Goal: Task Accomplishment & Management: Complete application form

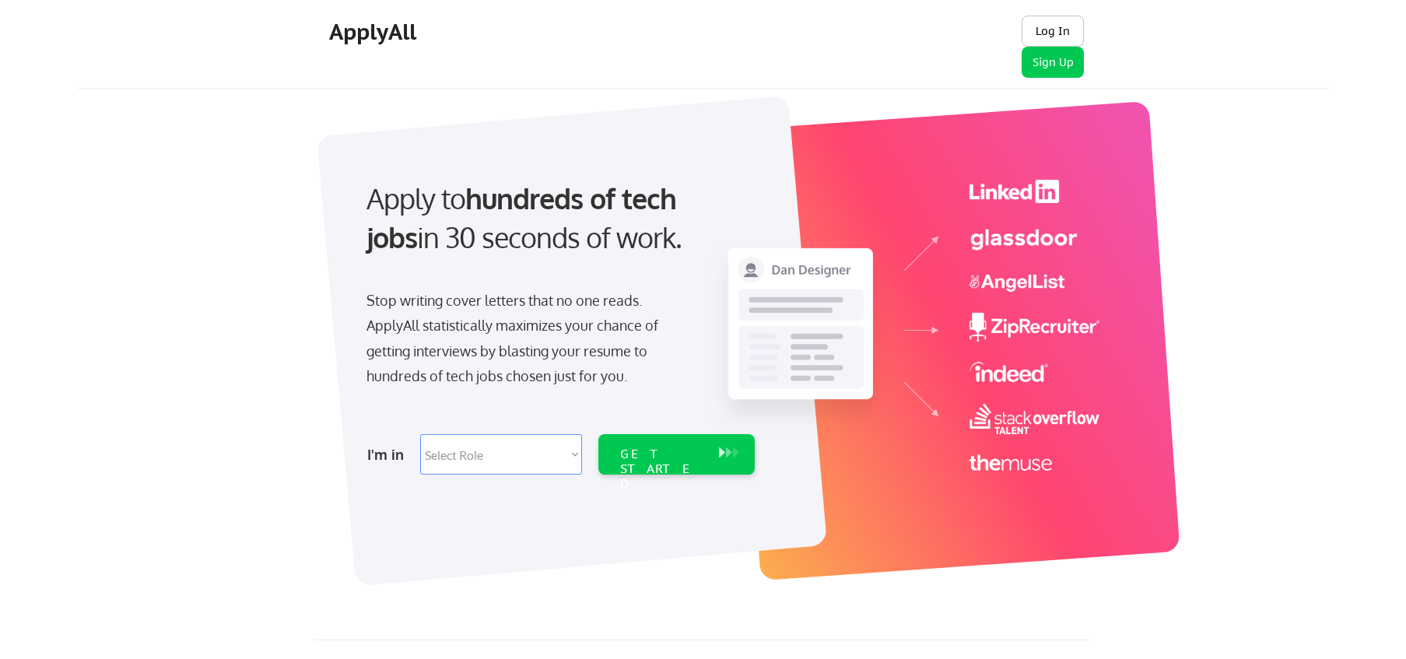
click at [1047, 34] on button "Log In" at bounding box center [1053, 31] width 62 height 31
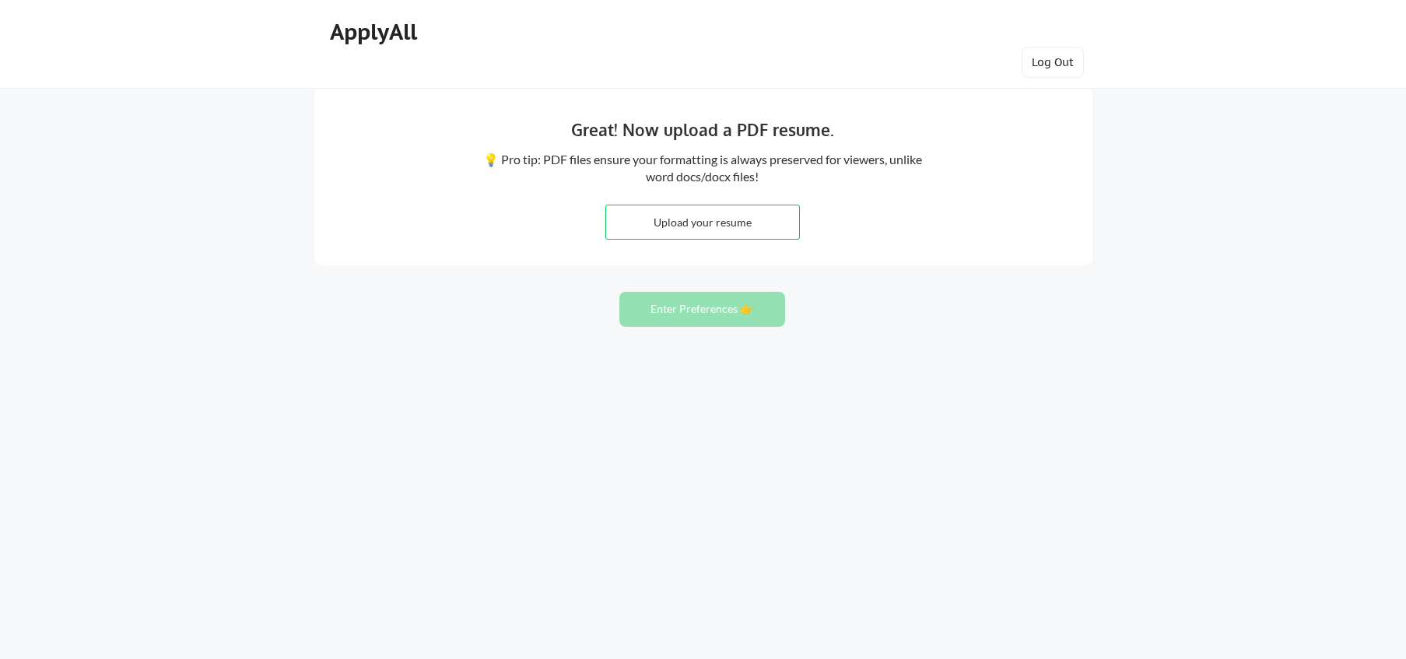
click at [772, 228] on input "file" at bounding box center [703, 221] width 194 height 33
type input "C:\fakepath\Resume.pdf"
click at [882, 240] on div "Great! Now upload a PDF resume. 💡 Pro tip: PDF files ensure your formatting is …" at bounding box center [703, 175] width 778 height 179
click at [733, 313] on button "Enter Preferences 👉" at bounding box center [702, 309] width 166 height 35
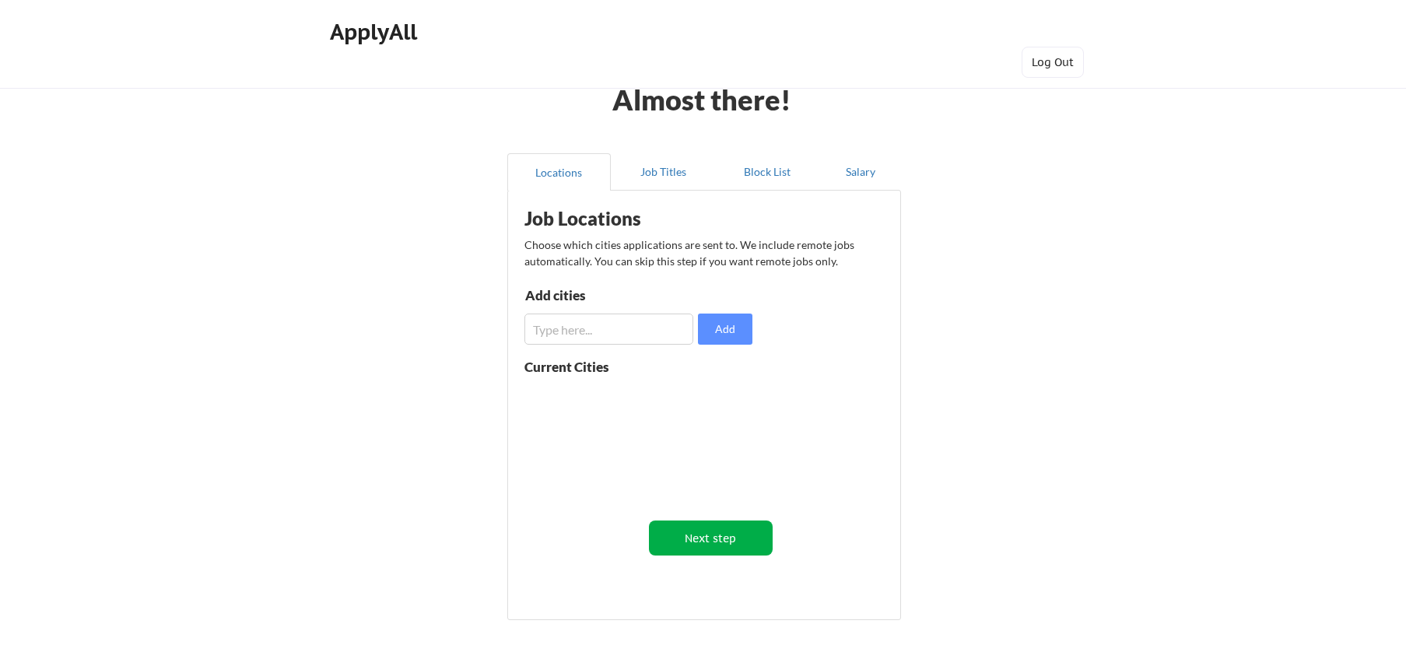
click at [715, 550] on button "Next step" at bounding box center [711, 538] width 124 height 35
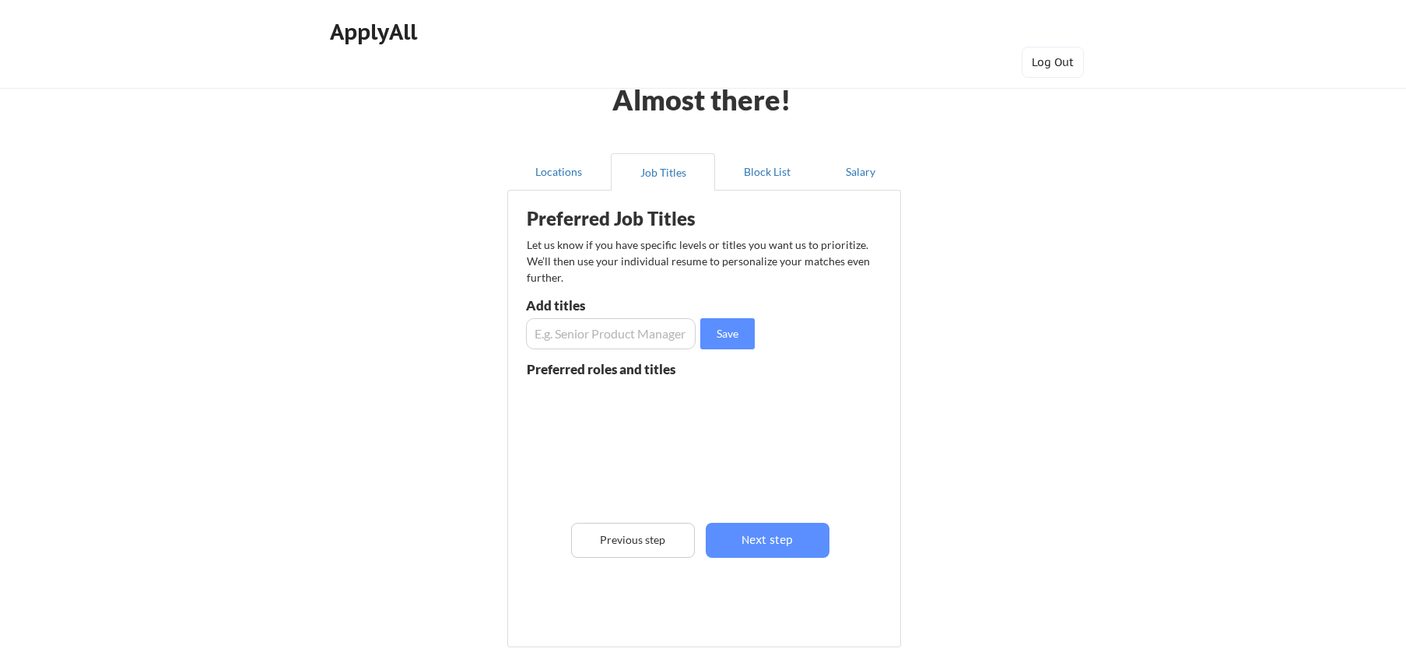
click at [626, 338] on input "input" at bounding box center [611, 333] width 170 height 31
type input "Data Analyst"
click at [722, 335] on button "Save" at bounding box center [727, 333] width 54 height 31
click at [661, 334] on input "input" at bounding box center [611, 333] width 170 height 31
type input "Senior Data Analyst"
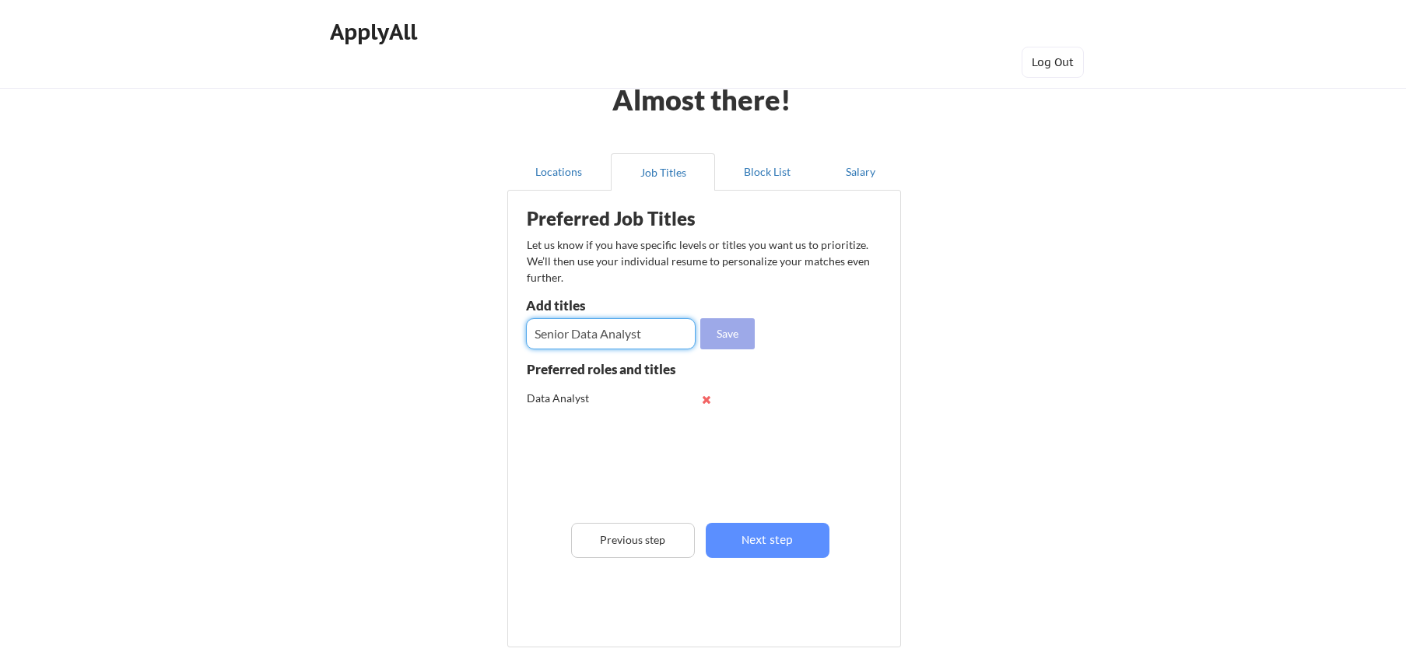
click at [721, 327] on button "Save" at bounding box center [727, 333] width 54 height 31
click at [672, 334] on input "input" at bounding box center [611, 333] width 170 height 31
type input "Data Engineer"
click at [735, 339] on button "Save" at bounding box center [727, 333] width 54 height 31
click at [677, 332] on input "input" at bounding box center [611, 333] width 170 height 31
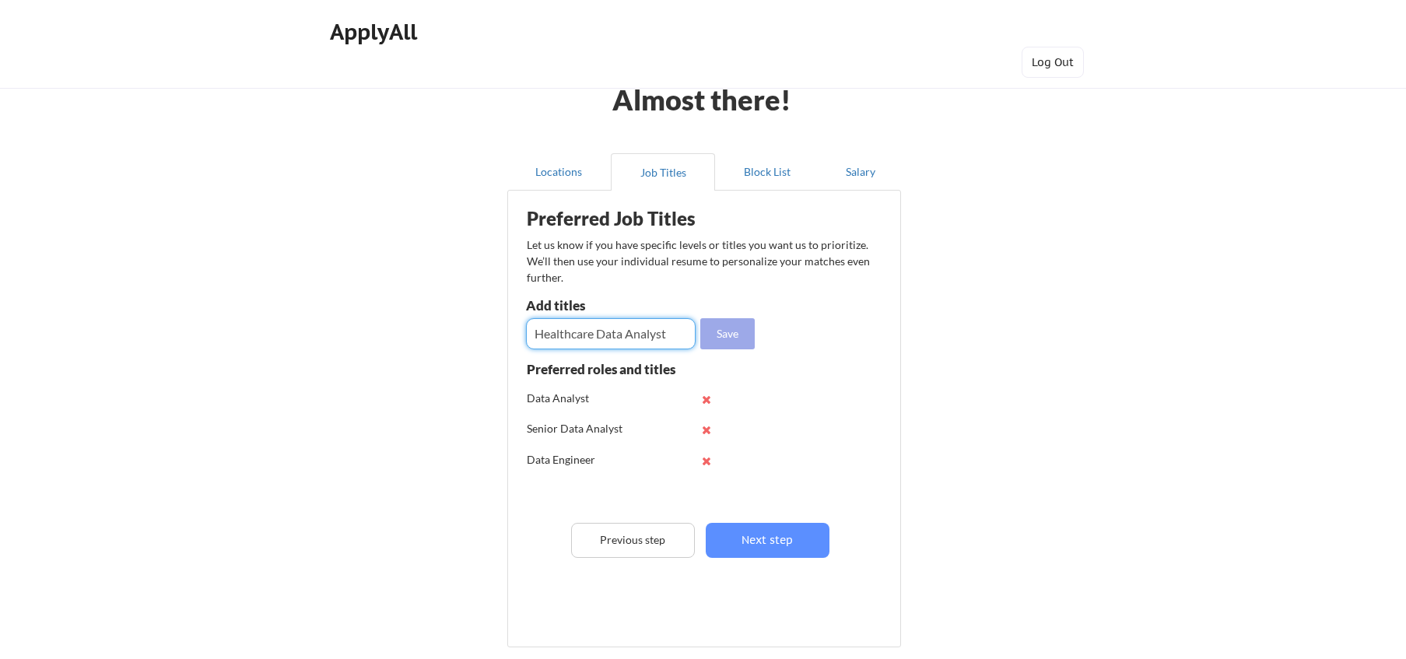
type input "Healthcare Data Analyst"
click at [738, 346] on button "Save" at bounding box center [727, 333] width 54 height 31
click at [632, 349] on input "input" at bounding box center [611, 333] width 170 height 31
type input "Innovation"
click at [715, 348] on button "Save" at bounding box center [727, 333] width 54 height 31
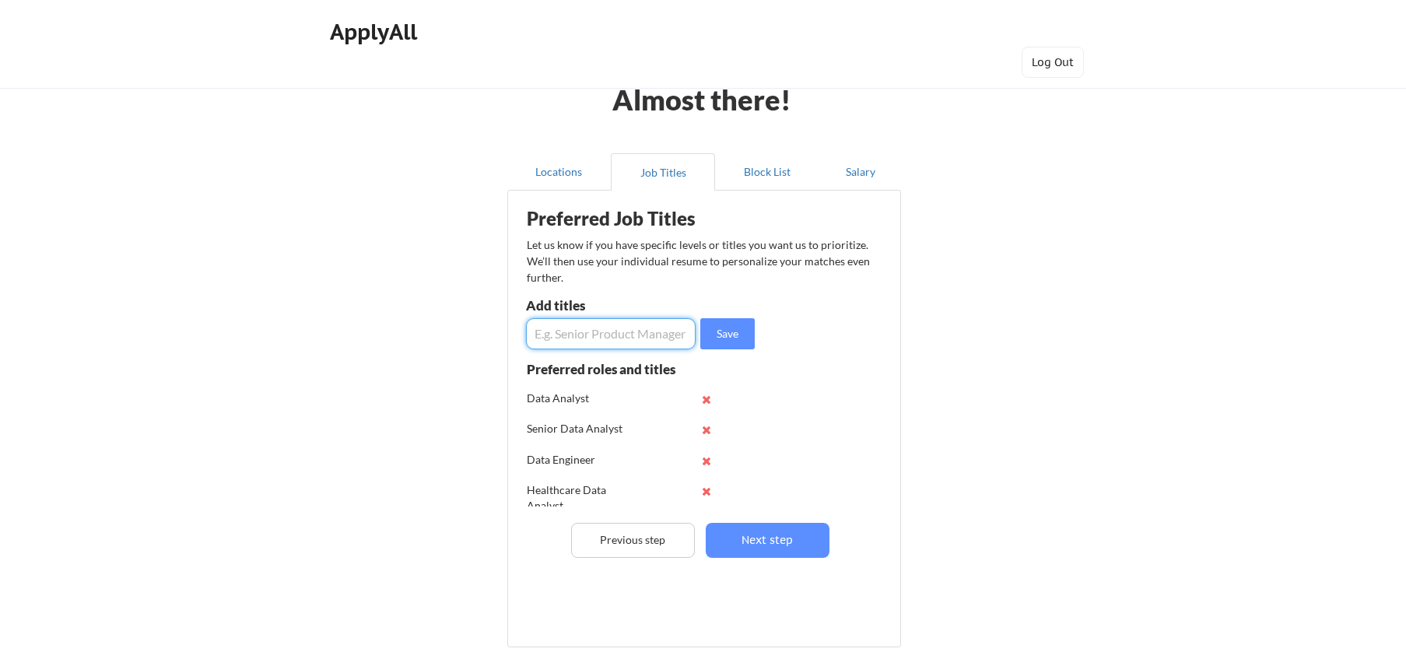
click at [683, 340] on input "input" at bounding box center [611, 333] width 170 height 31
type input "I"
type input "Operations Analyst"
click at [682, 328] on input "input" at bounding box center [611, 333] width 170 height 31
type input "Business Analyst"
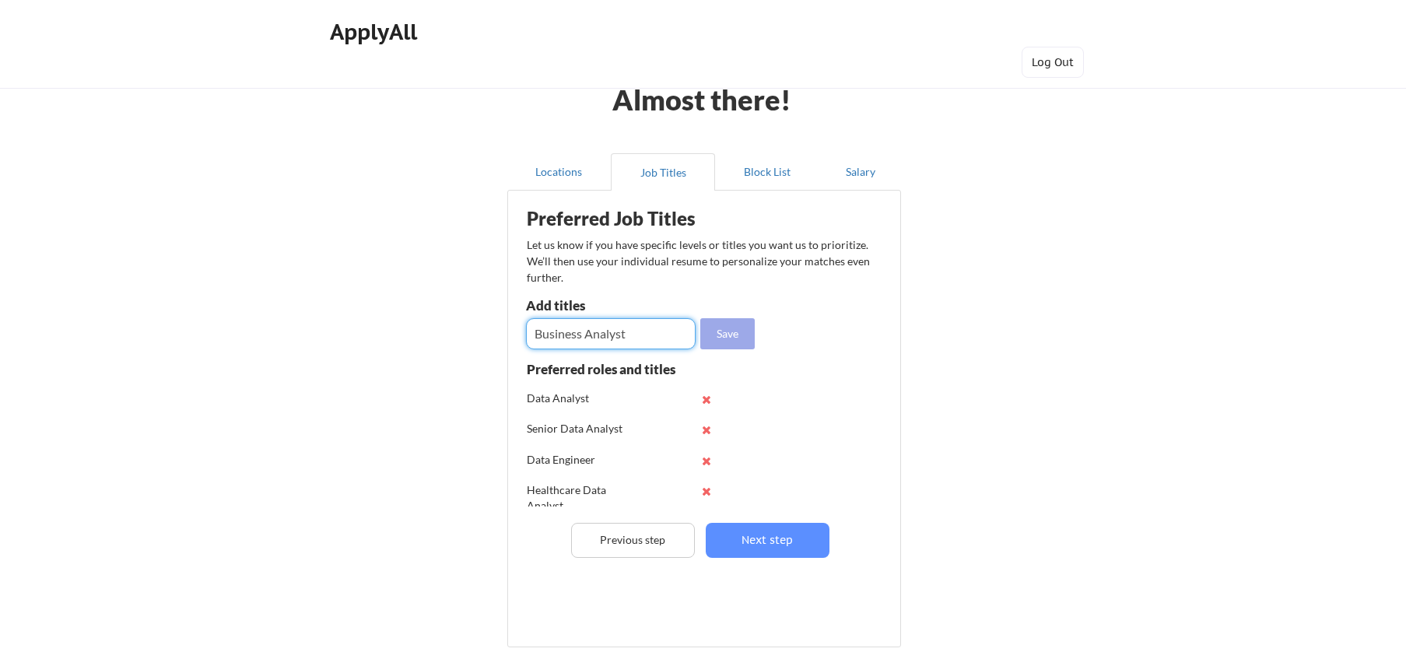
click at [738, 327] on button "Save" at bounding box center [727, 333] width 54 height 31
click at [675, 341] on input "input" at bounding box center [611, 333] width 170 height 31
type input "D"
type input "Optimization Analyst"
click at [742, 340] on button "Save" at bounding box center [727, 333] width 54 height 31
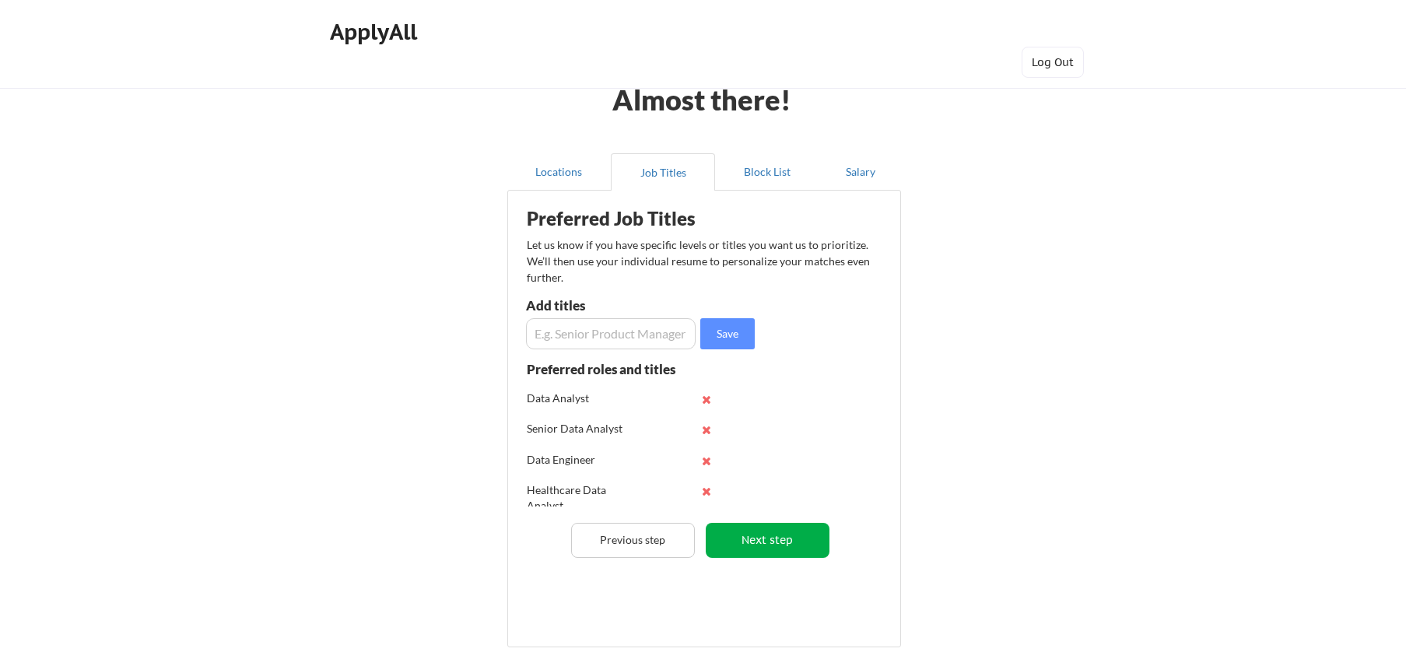
click at [759, 541] on button "Next step" at bounding box center [768, 540] width 124 height 35
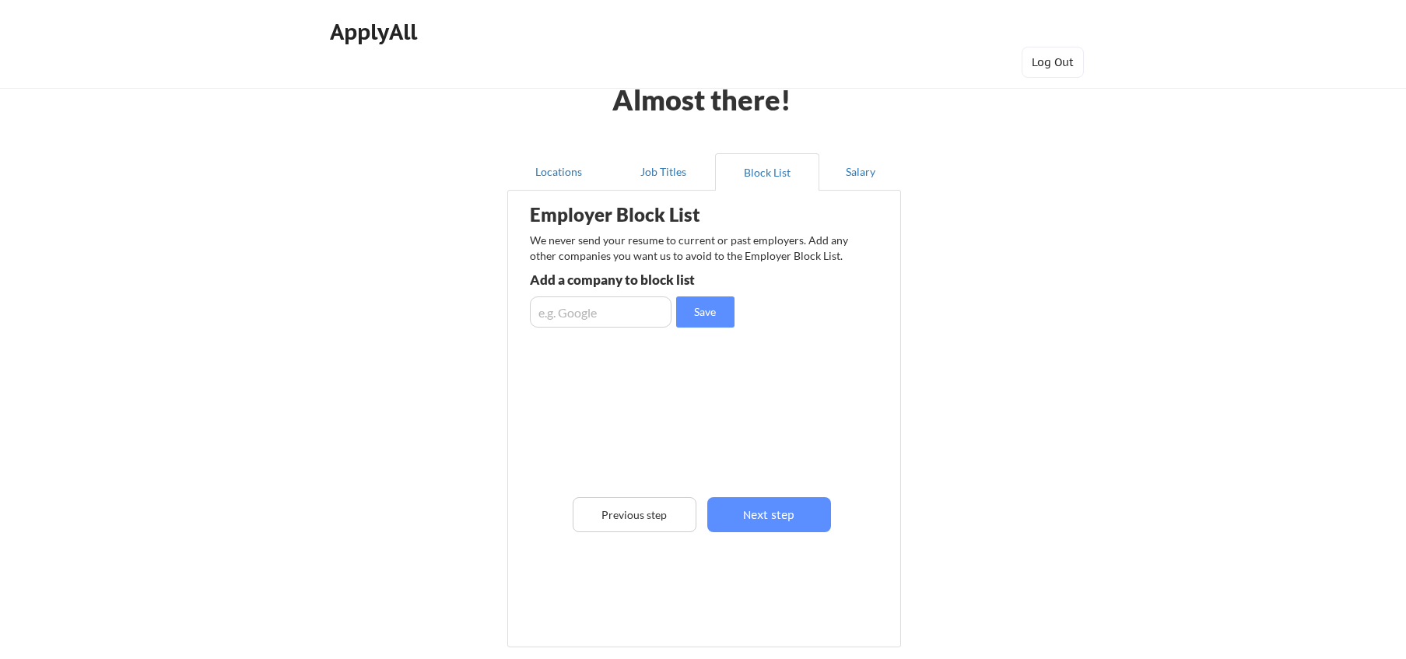
click at [645, 319] on input "input" at bounding box center [601, 311] width 142 height 31
type input "State Farm Insurance"
click at [690, 317] on button "Save" at bounding box center [705, 311] width 58 height 31
click at [645, 314] on input "input" at bounding box center [601, 311] width 142 height 31
click at [649, 320] on input "input" at bounding box center [601, 311] width 142 height 31
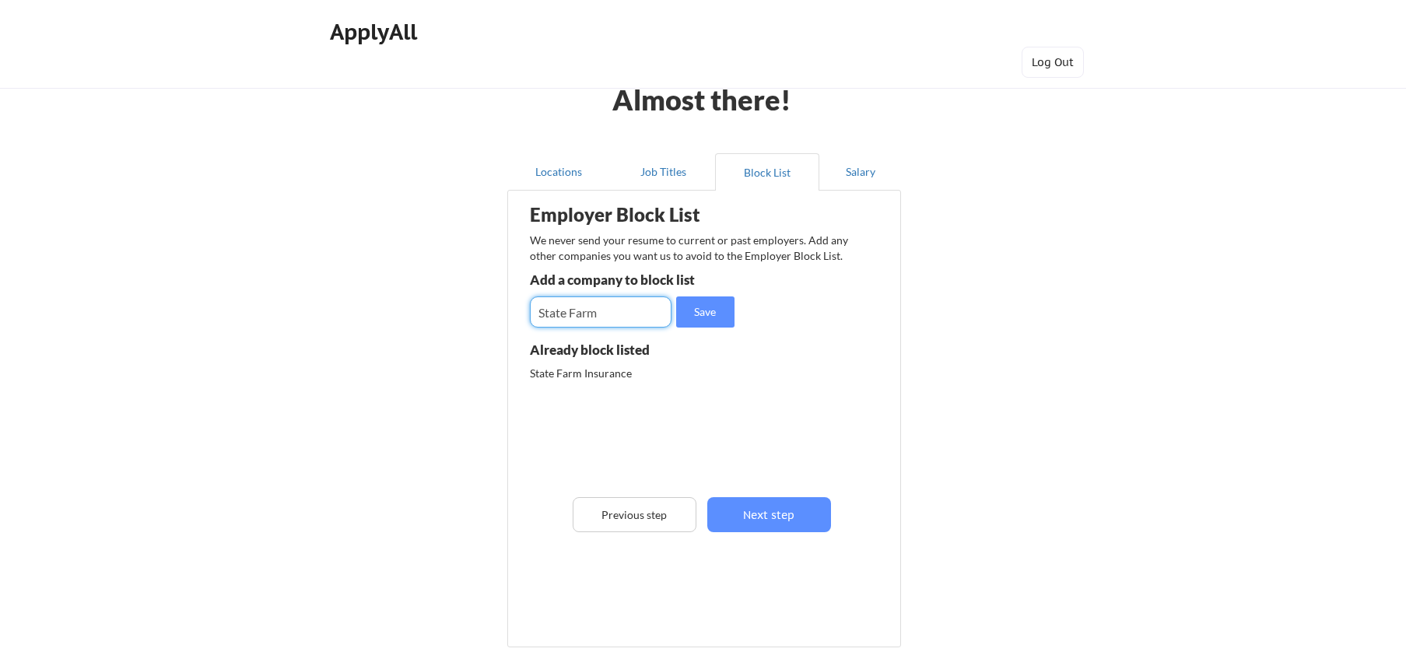
click at [612, 314] on input "input" at bounding box center [601, 311] width 142 height 31
type input "[GEOGRAPHIC_DATA][US_STATE]"
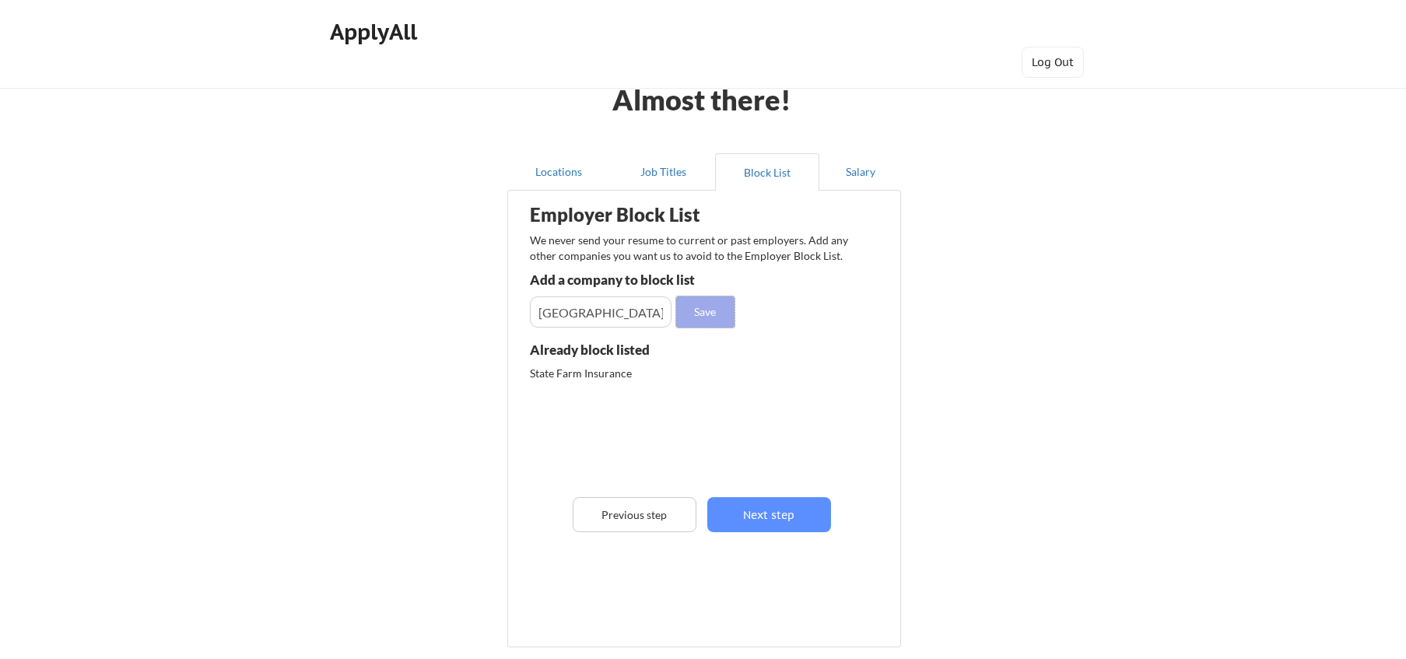
click at [693, 323] on button "Save" at bounding box center [705, 311] width 58 height 31
click at [648, 315] on input "input" at bounding box center [601, 311] width 142 height 31
type input "I"
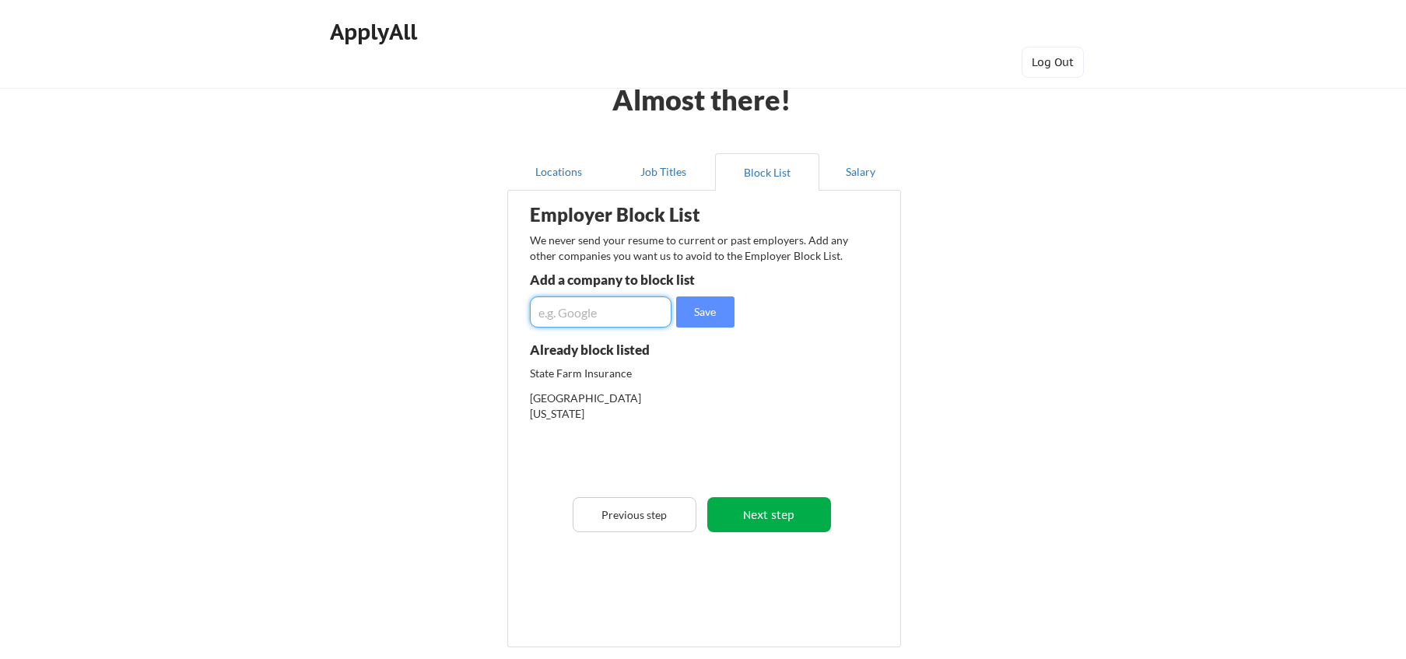
click at [750, 520] on button "Next step" at bounding box center [769, 514] width 124 height 35
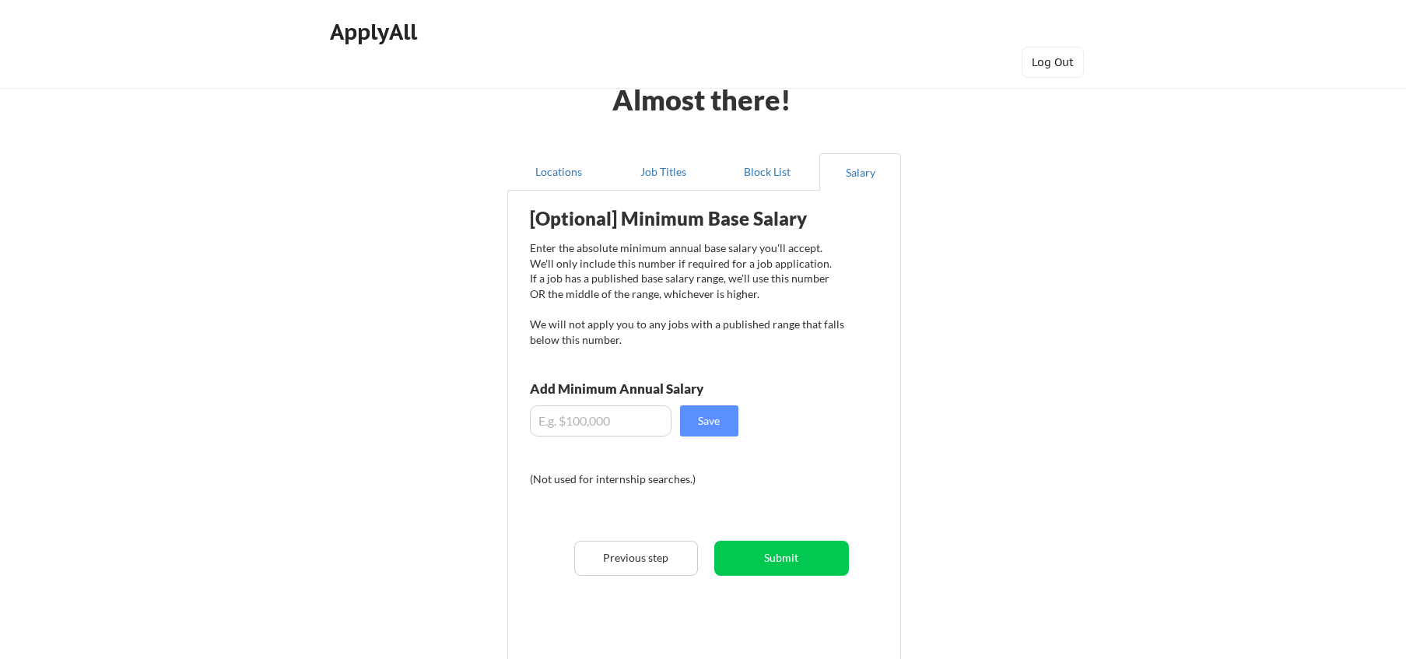
click at [647, 426] on input "input" at bounding box center [601, 420] width 142 height 31
type input "$125,000"
click at [736, 432] on button "Save" at bounding box center [709, 420] width 58 height 31
click at [797, 562] on button "Submit" at bounding box center [781, 558] width 135 height 35
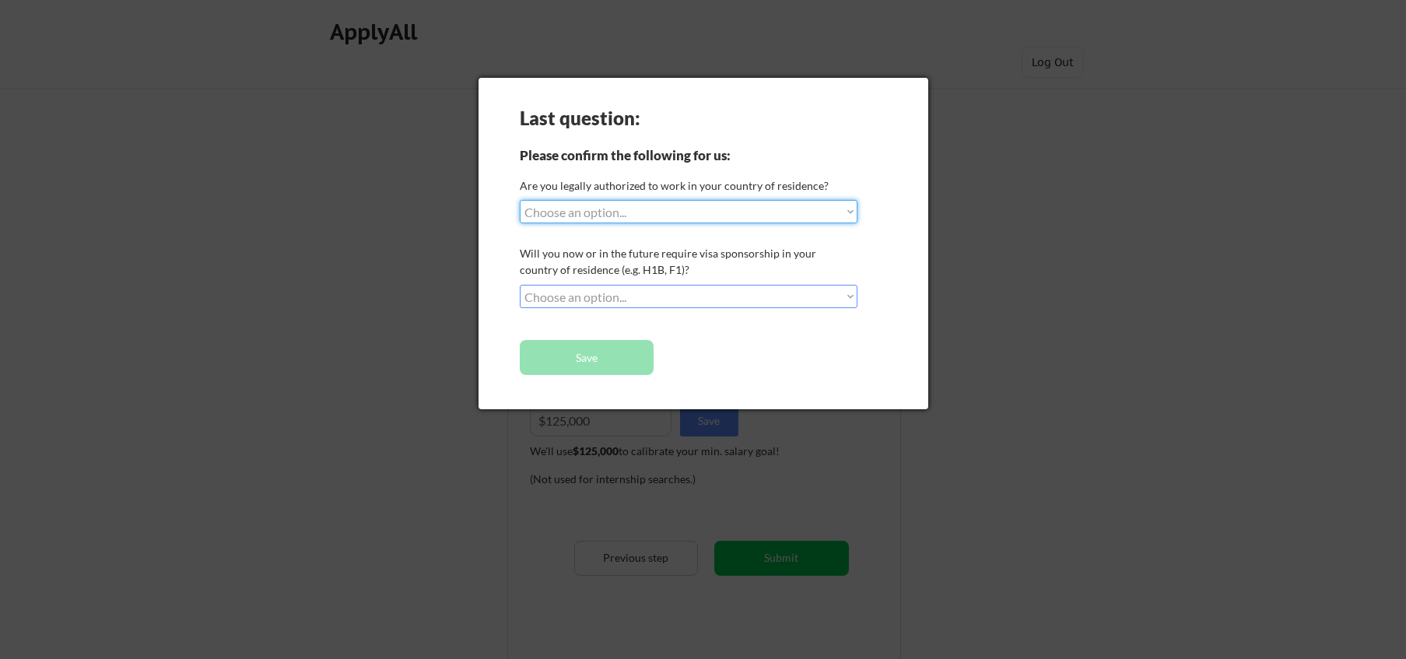
click at [705, 213] on select "Choose an option... Yes, I am a US Citizen Yes, I am a Canadian Citizen Yes, I …" at bounding box center [689, 211] width 338 height 23
select select ""yes__i_am_a_us_citizen""
click at [520, 200] on select "Choose an option... Yes, I am a US Citizen Yes, I am a Canadian Citizen Yes, I …" at bounding box center [689, 211] width 338 height 23
click at [684, 292] on select "Choose an option... No, I will not need sponsorship Yes, I will need sponsorship" at bounding box center [689, 296] width 338 height 23
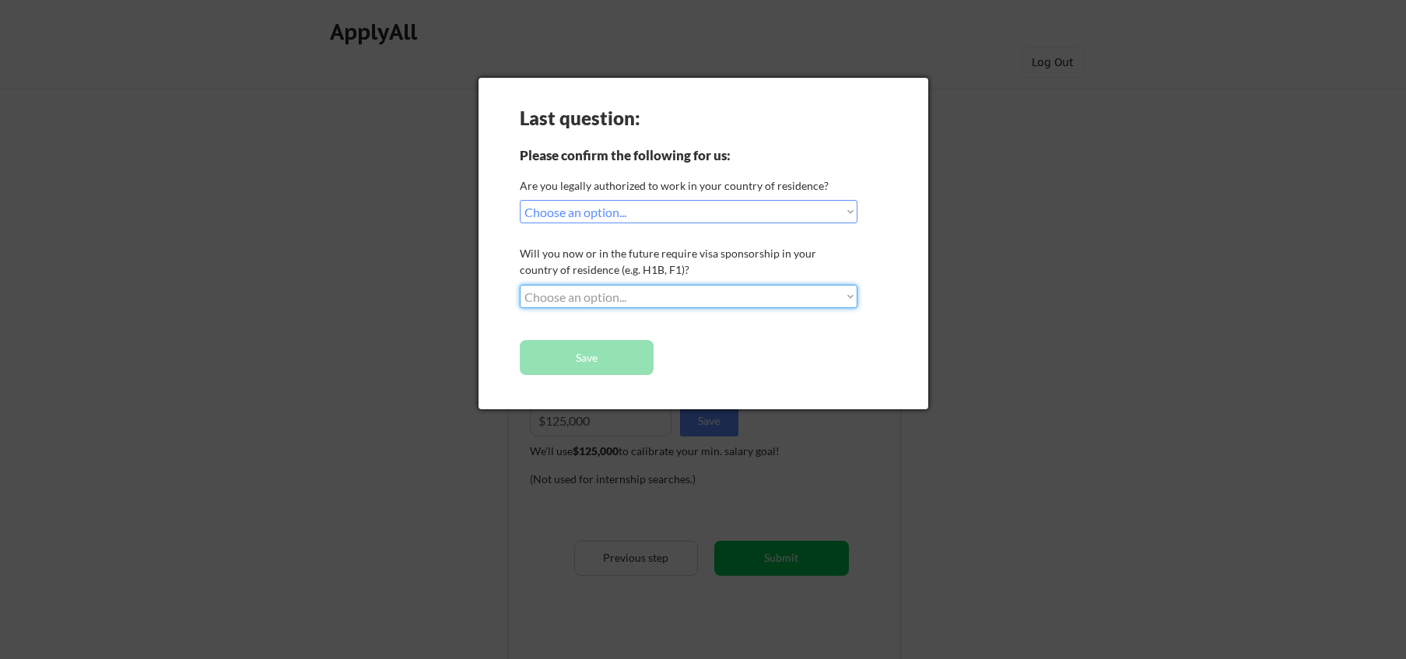
select select ""no__i_will_not_need_sponsorship""
click at [520, 285] on select "Choose an option... No, I will not need sponsorship Yes, I will need sponsorship" at bounding box center [689, 296] width 338 height 23
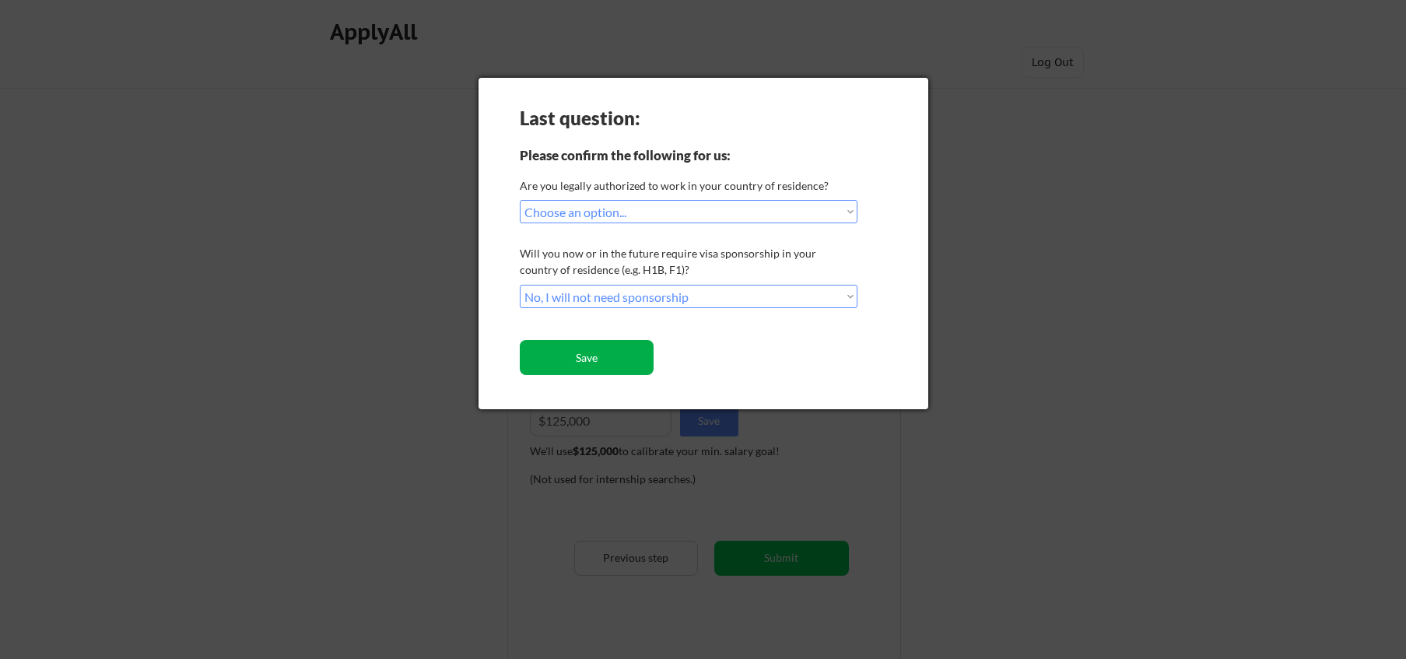
click at [616, 362] on button "Save" at bounding box center [587, 357] width 135 height 35
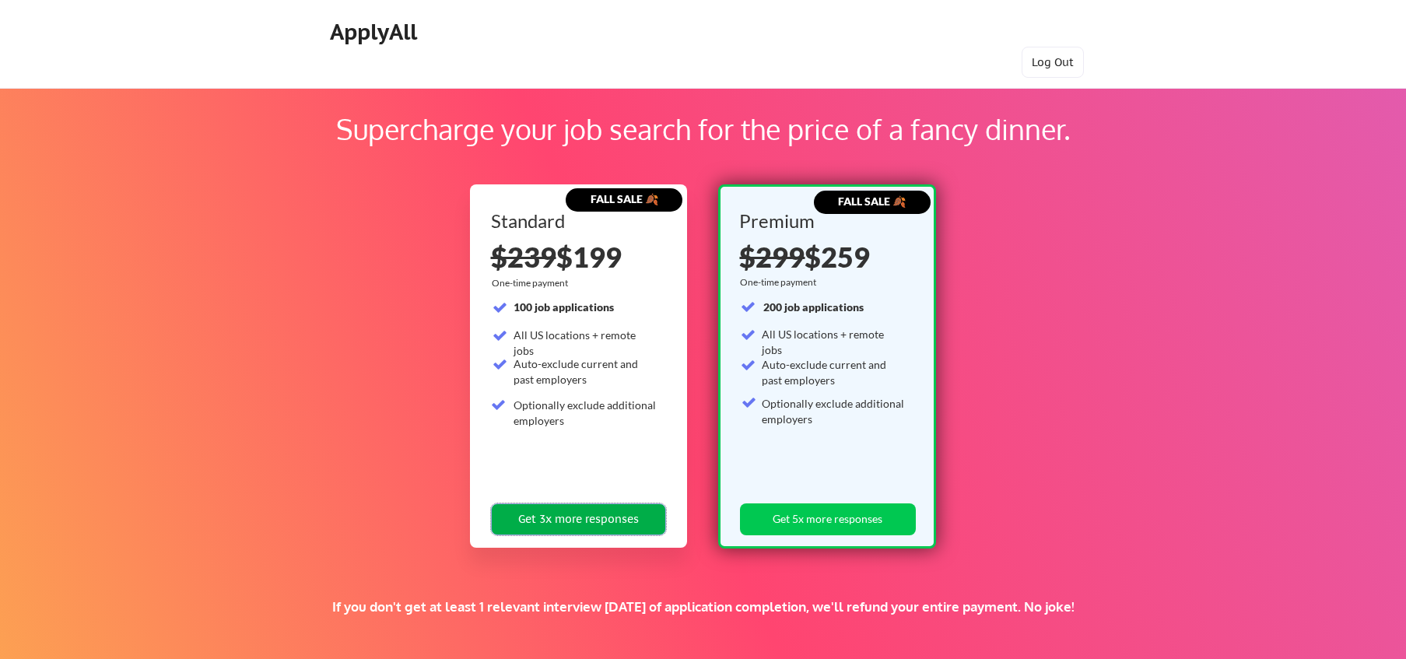
click at [554, 513] on button "Get 3x more responses" at bounding box center [579, 519] width 176 height 32
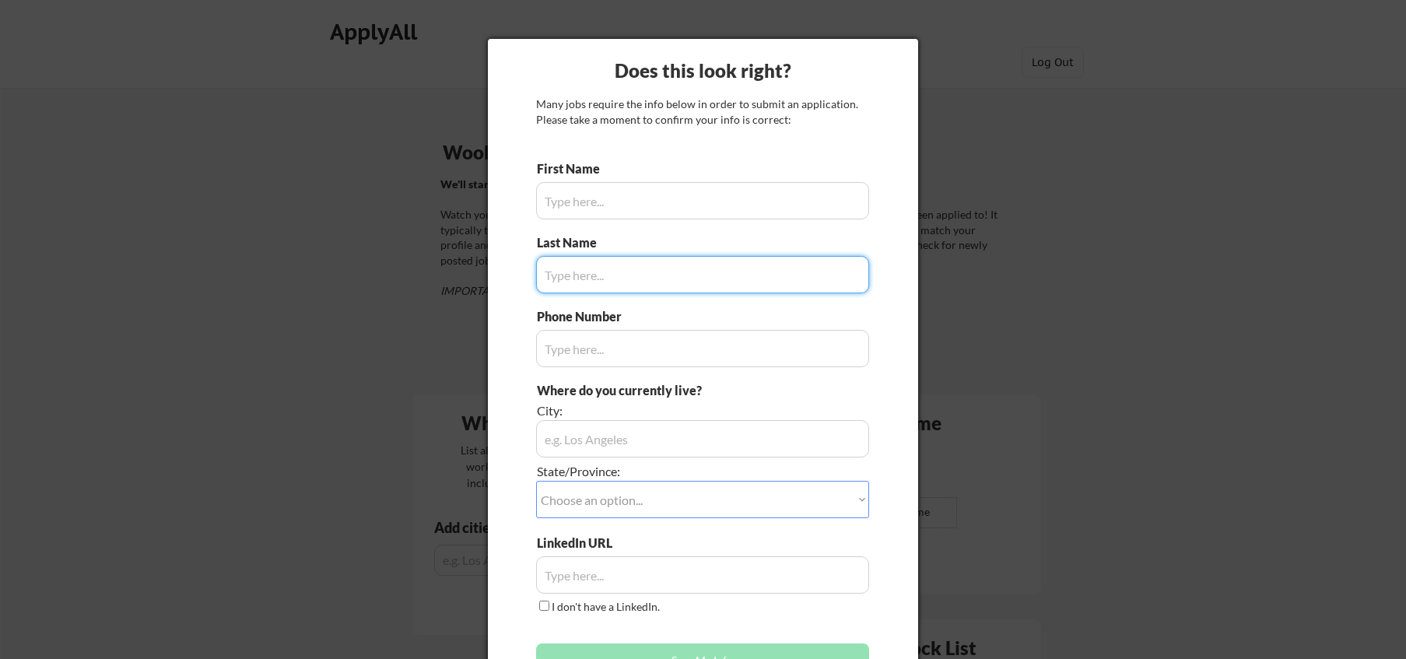
type input "[PERSON_NAME]"
type input "[PHONE_NUMBER]"
type input "[GEOGRAPHIC_DATA]"
type input "[PERSON_NAME]"
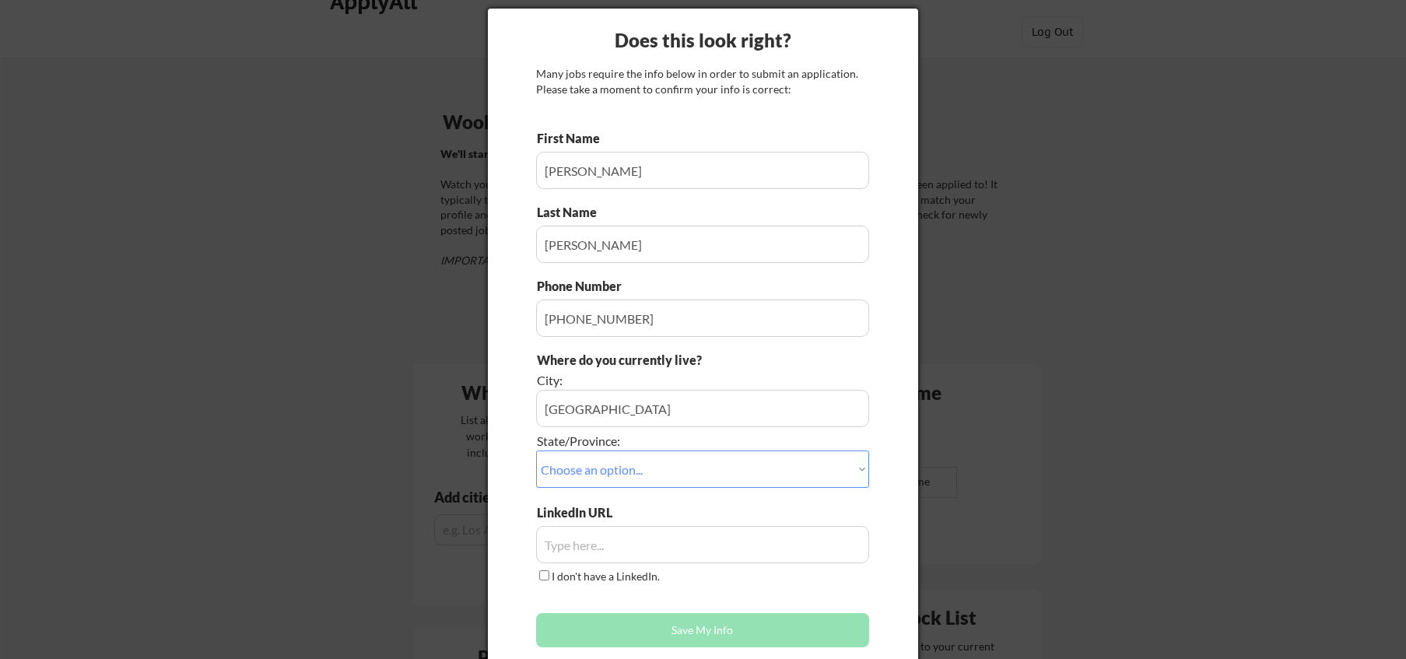
scroll to position [61, 0]
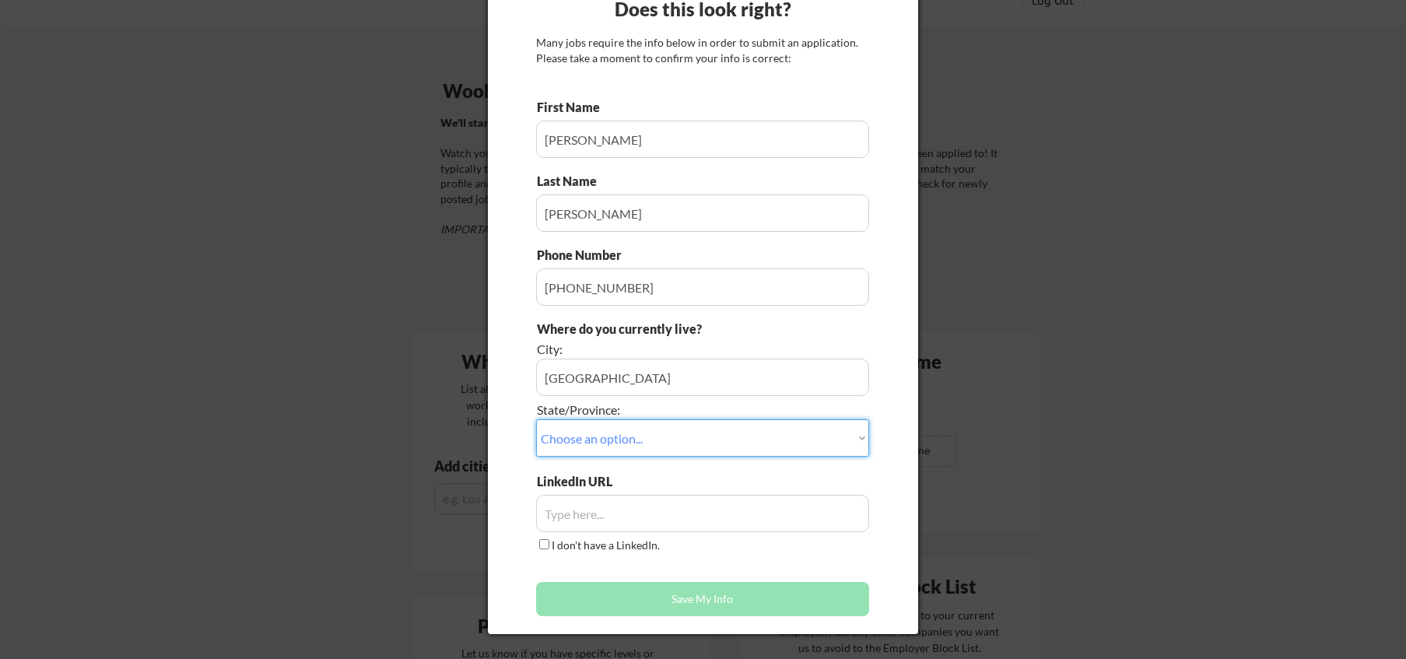
click at [684, 432] on select "Choose an option... Other/Not Applicable [US_STATE] [US_STATE] [GEOGRAPHIC_DATA…" at bounding box center [702, 437] width 333 height 37
select select ""[US_STATE]""
click at [536, 419] on select "Choose an option... Other/Not Applicable [US_STATE] [US_STATE] [GEOGRAPHIC_DATA…" at bounding box center [702, 437] width 333 height 37
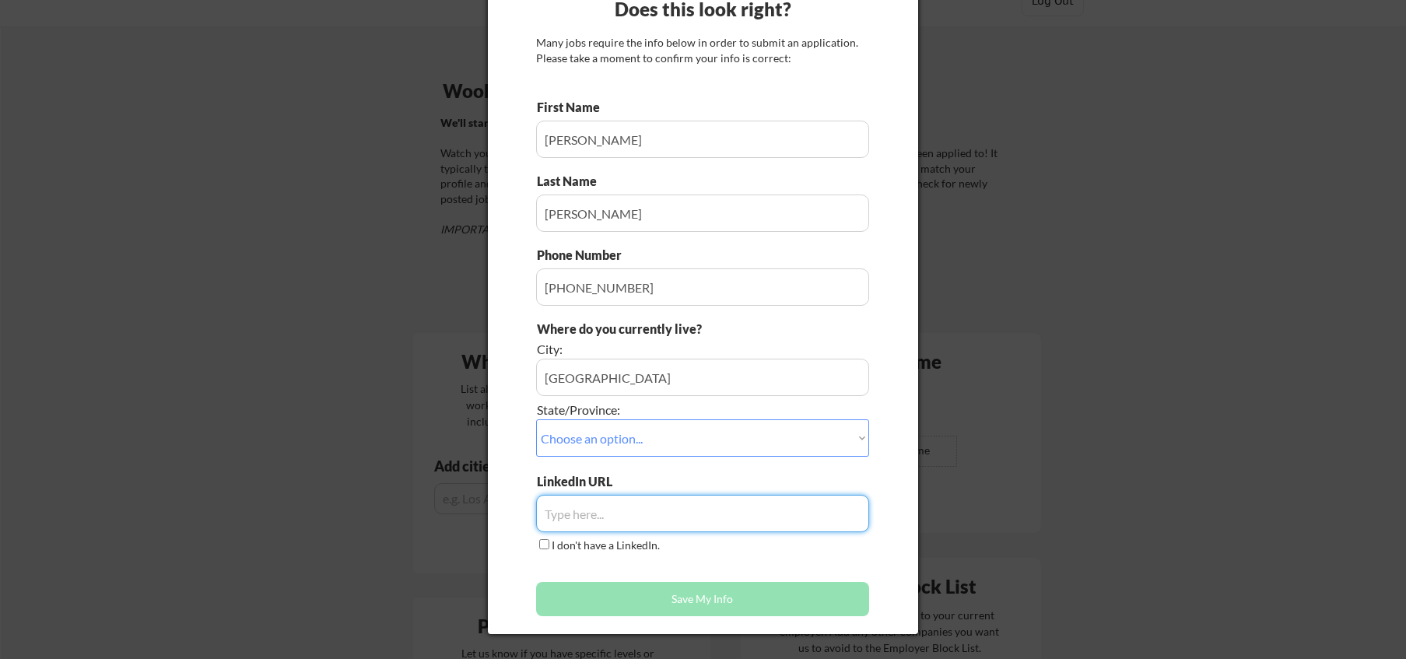
click at [598, 497] on input "input" at bounding box center [702, 513] width 333 height 37
paste input "[URL][DOMAIN_NAME][PERSON_NAME]"
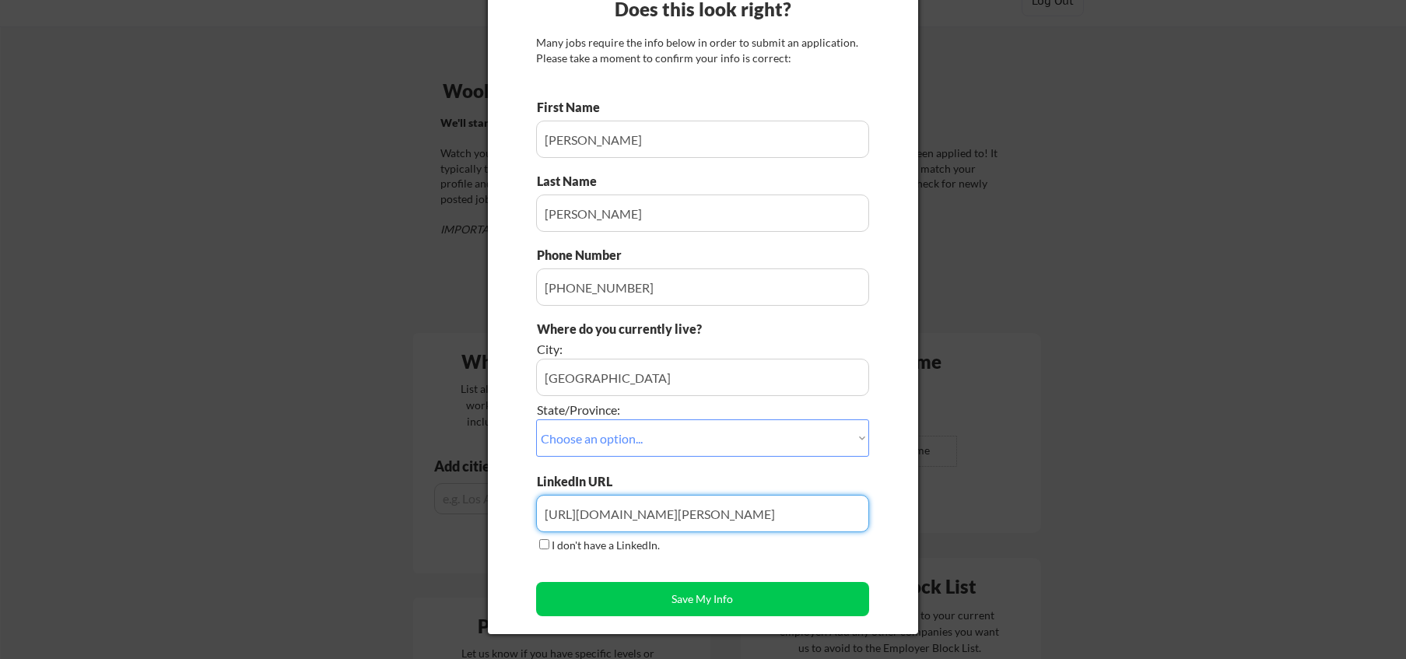
type input "[URL][DOMAIN_NAME][PERSON_NAME]"
click at [689, 385] on input "input" at bounding box center [702, 377] width 333 height 37
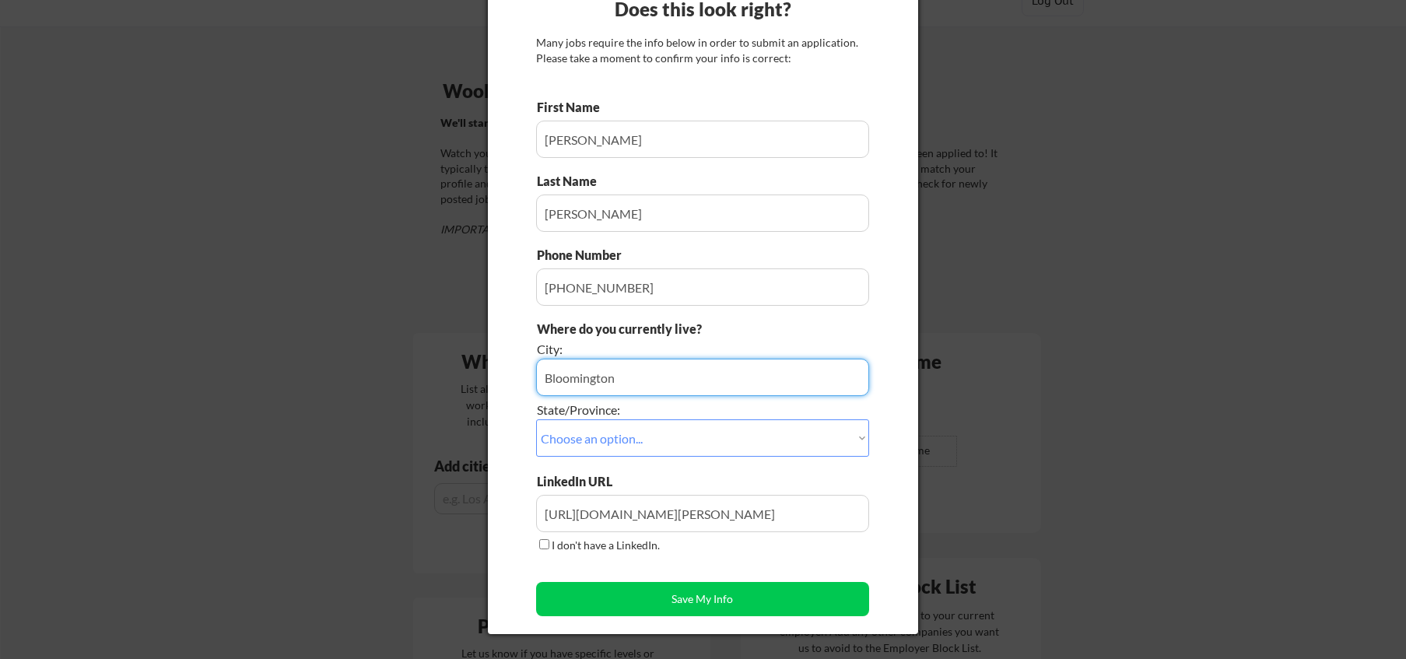
type input "Bloomington"
click at [879, 486] on div "Does this look right? Many jobs require the info below in order to submit an ap…" at bounding box center [703, 305] width 430 height 657
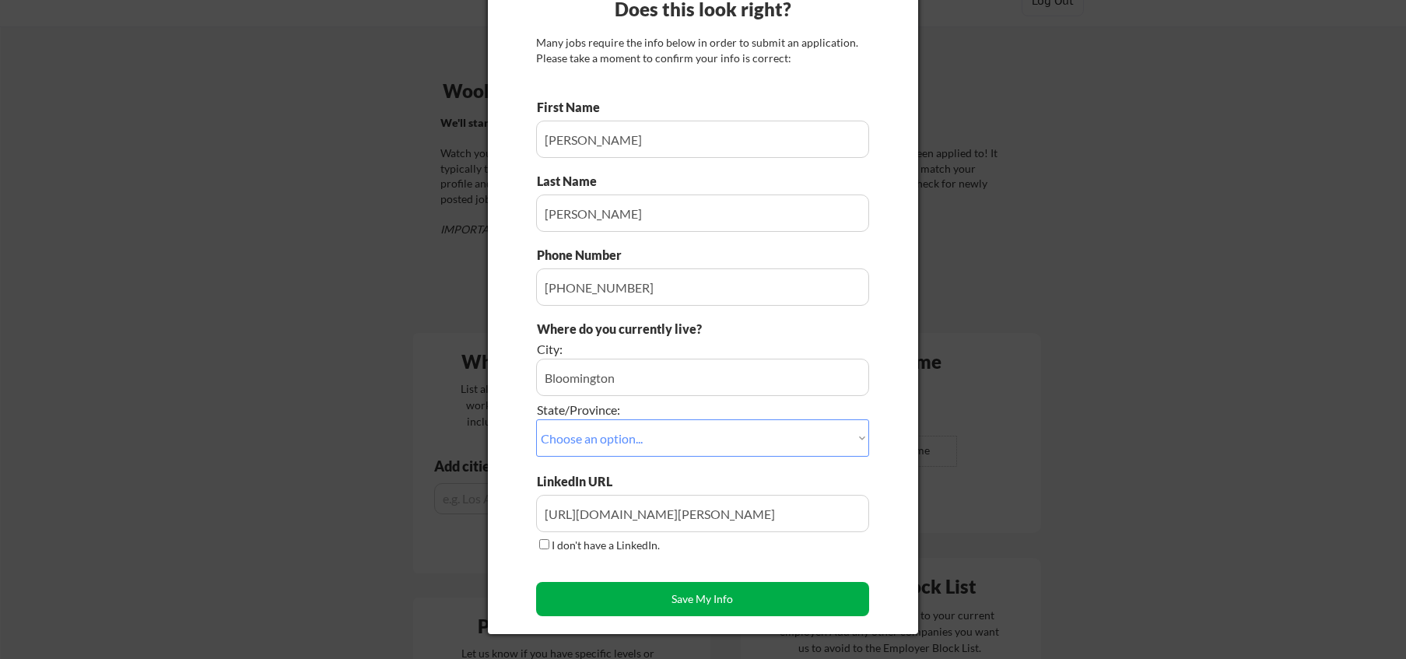
click at [772, 605] on button "Save My Info" at bounding box center [702, 599] width 333 height 34
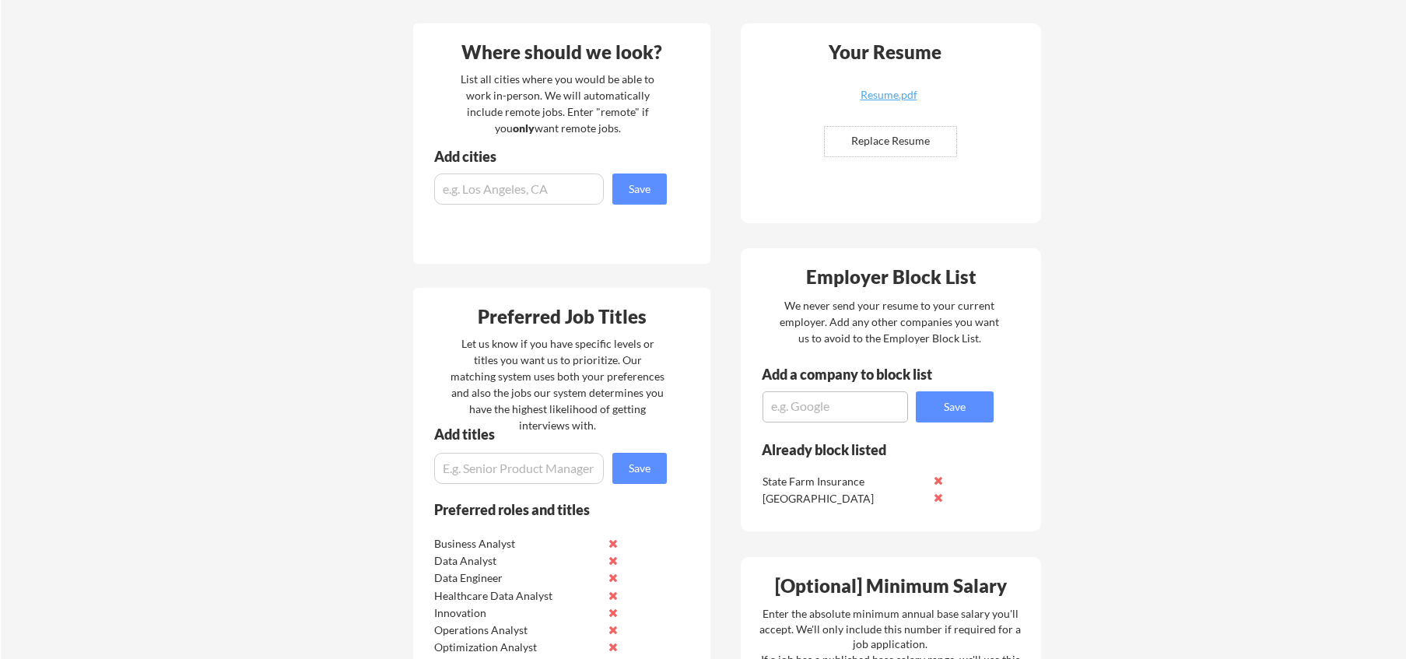
scroll to position [370, 0]
click at [863, 145] on input "file" at bounding box center [891, 143] width 132 height 30
click at [893, 136] on input "file" at bounding box center [891, 143] width 132 height 30
type input "C:\fakepath\[PERSON_NAME] Resume 2025.pdf"
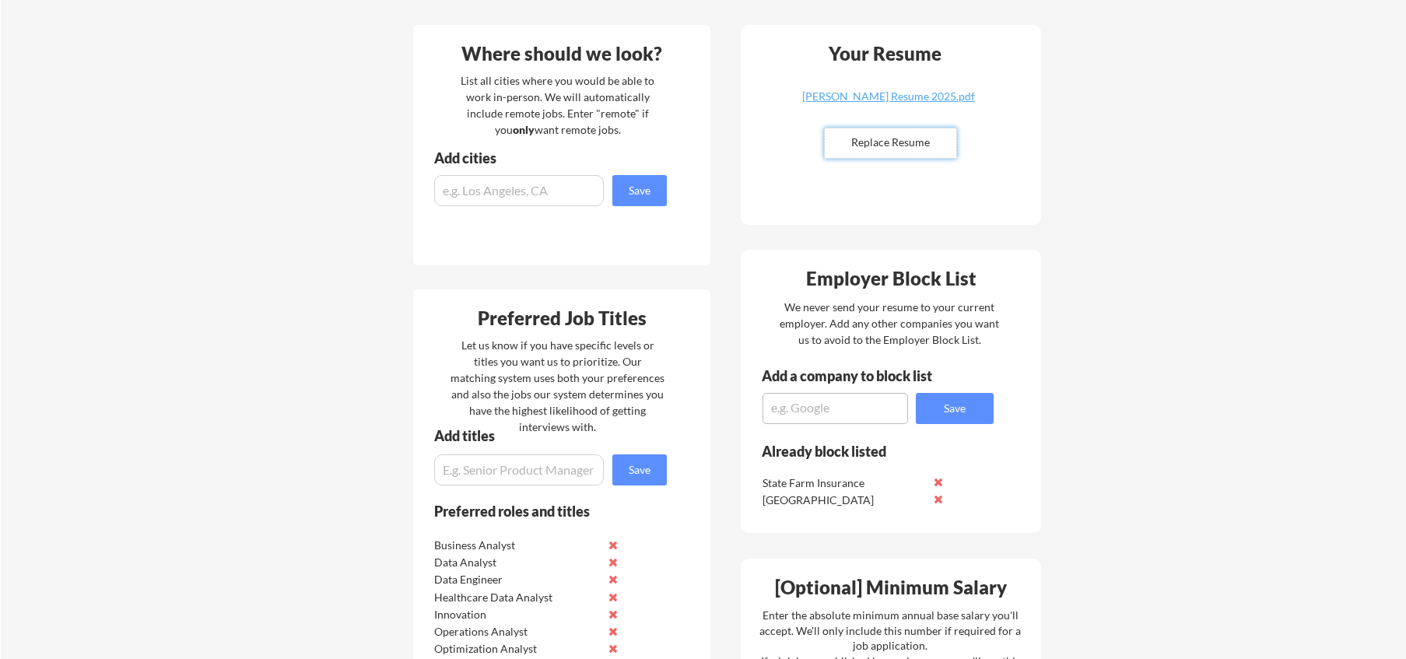
click at [904, 143] on input "file" at bounding box center [891, 143] width 132 height 30
type input "C:\fakepath\[PERSON_NAME] Resume 2025.pdf"
click at [586, 191] on input "input" at bounding box center [519, 190] width 170 height 31
type input "remote"
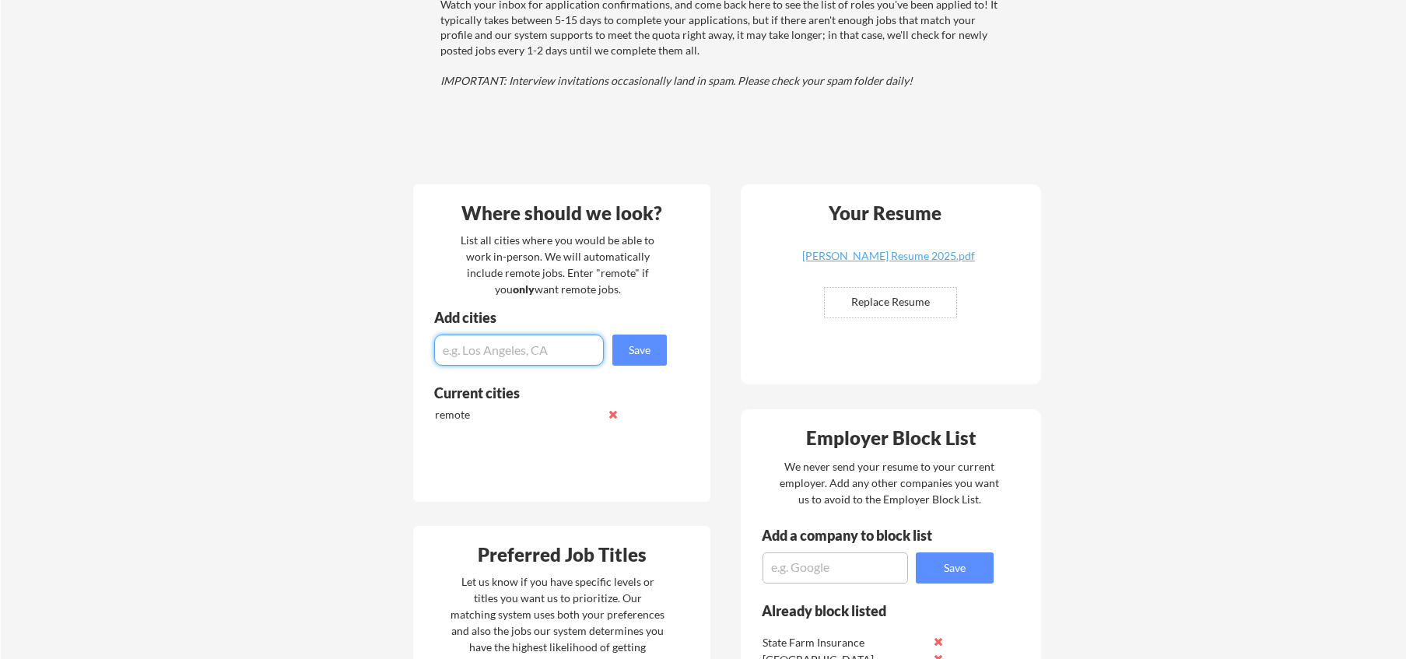
scroll to position [213, 0]
